Goal: Task Accomplishment & Management: Complete application form

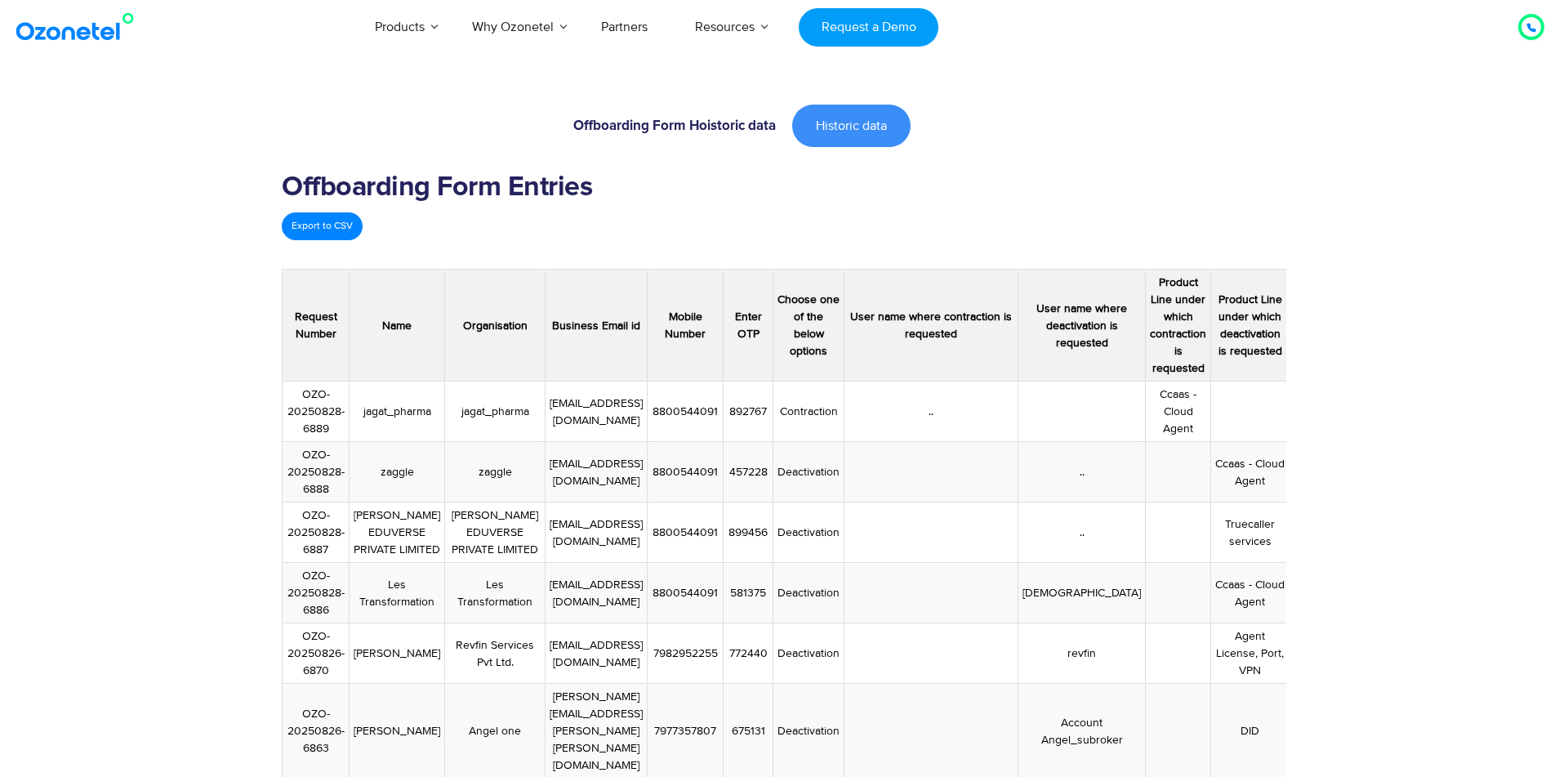
scroll to position [165, 0]
